Goal: Transaction & Acquisition: Subscribe to service/newsletter

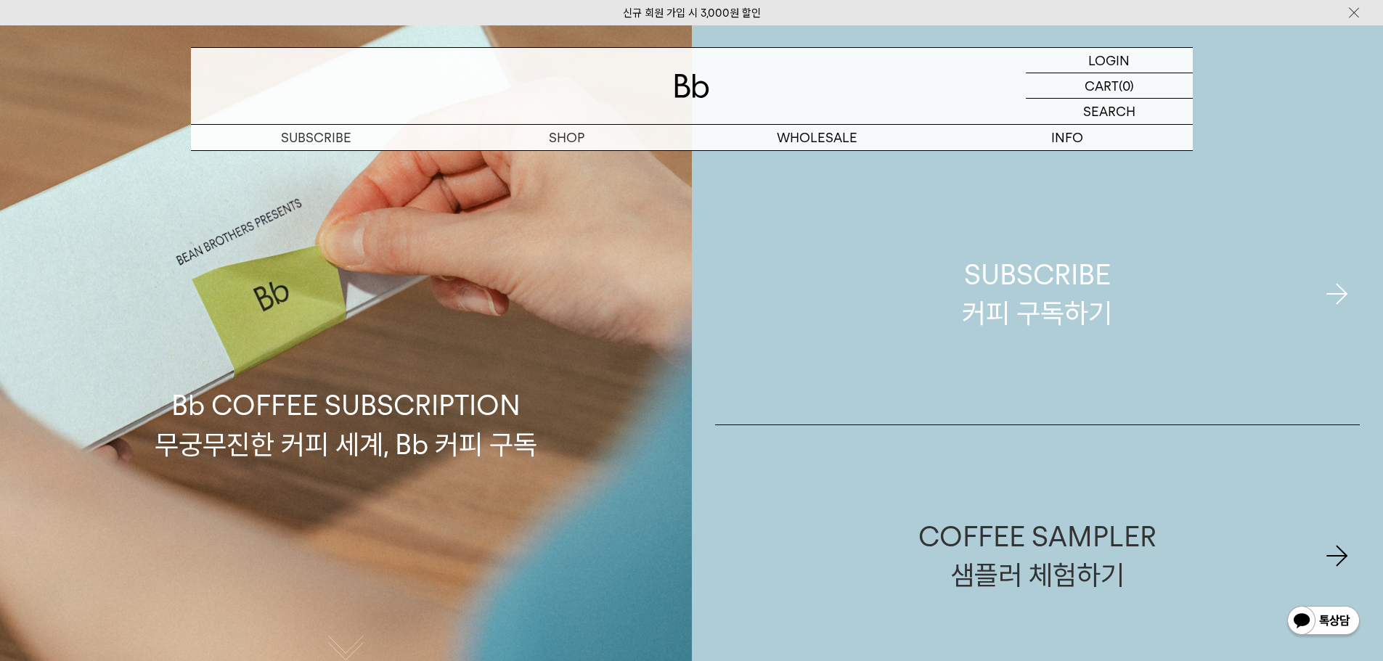
click at [971, 301] on div "SUBSCRIBE 커피 구독하기" at bounding box center [1037, 294] width 150 height 77
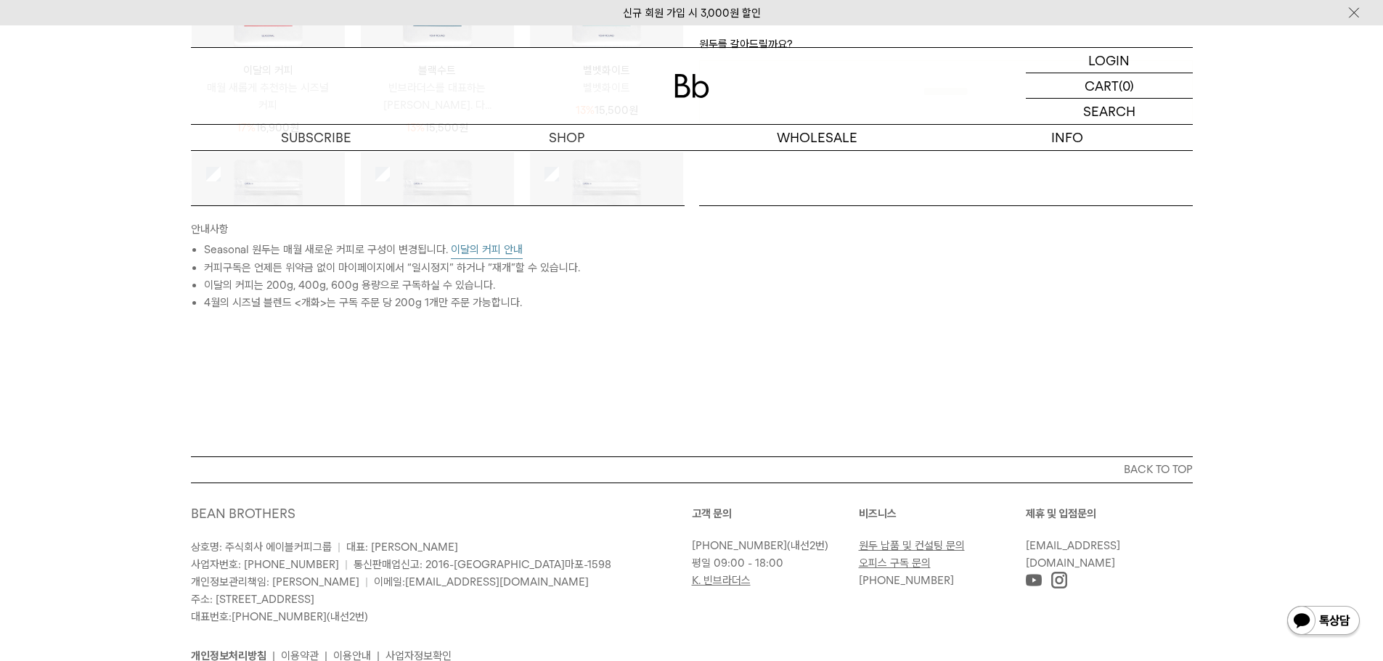
scroll to position [644, 0]
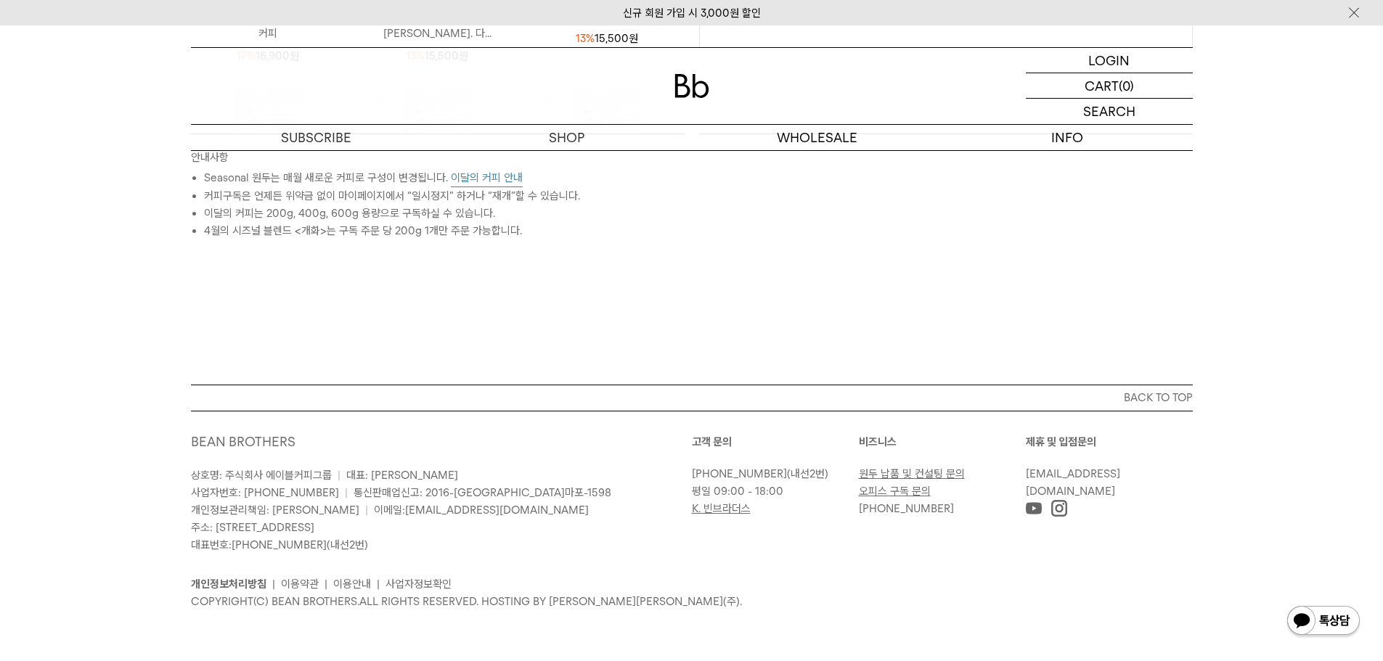
click at [917, 493] on link "오피스 구독 문의" at bounding box center [895, 491] width 72 height 13
click at [900, 571] on div "개인정보처리방침 | 이용약관 | 이용안내 | 사업자정보확인 COPYRIGHT(C) BEAN BROTHERS. ALL RIGHTS RESERVE…" at bounding box center [692, 582] width 1002 height 57
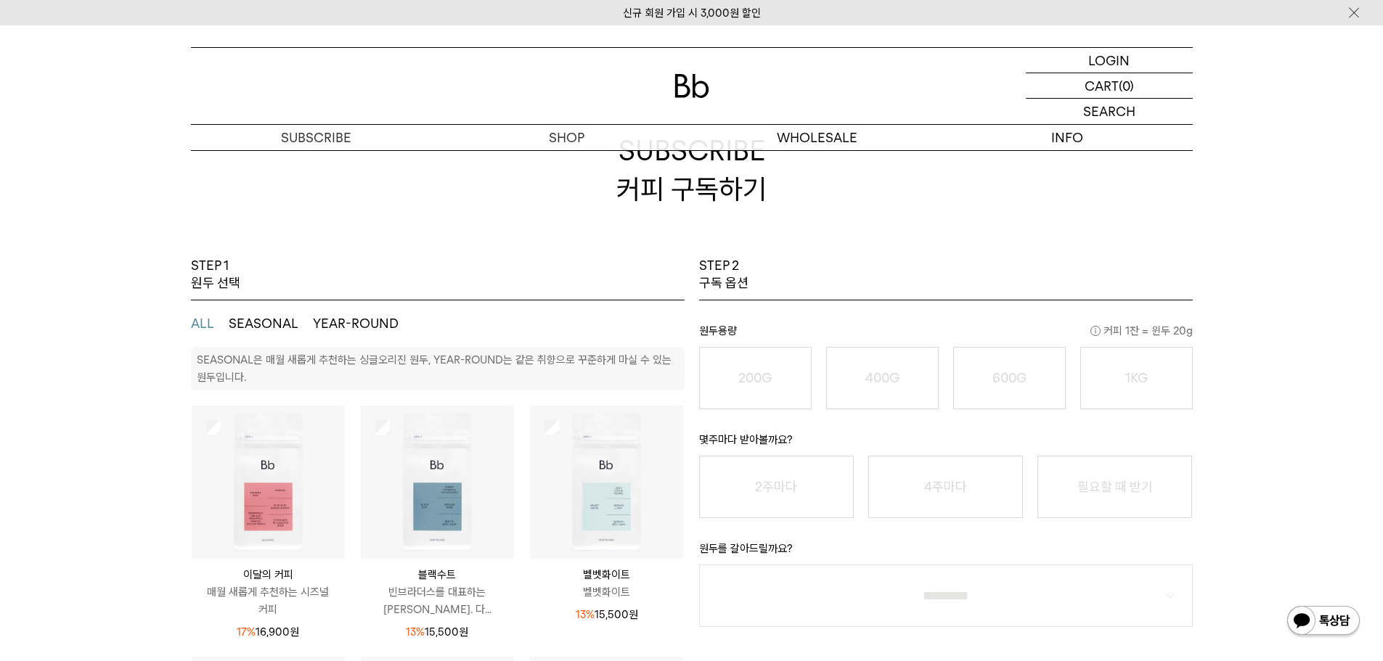
scroll to position [0, 0]
